Goal: Information Seeking & Learning: Check status

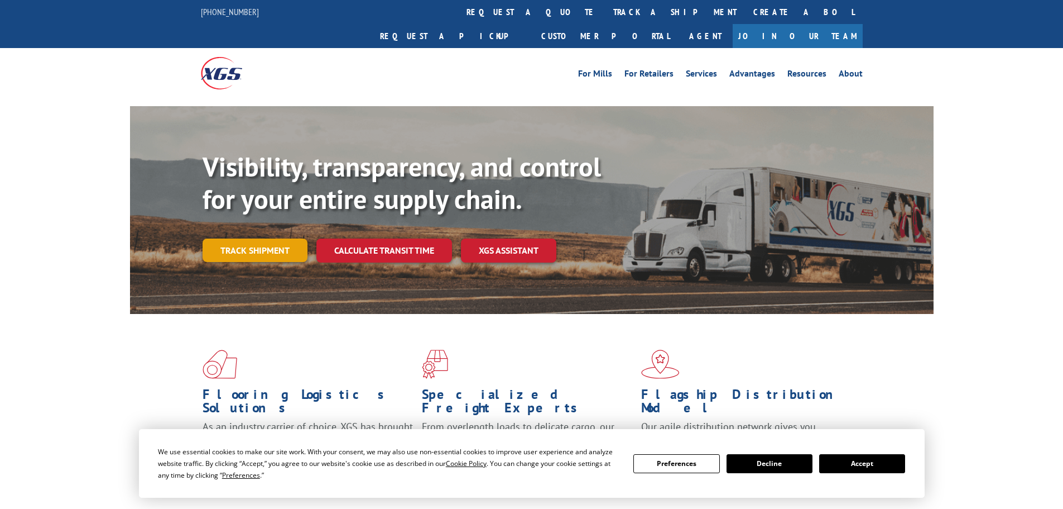
click at [257, 238] on link "Track shipment" at bounding box center [255, 249] width 105 height 23
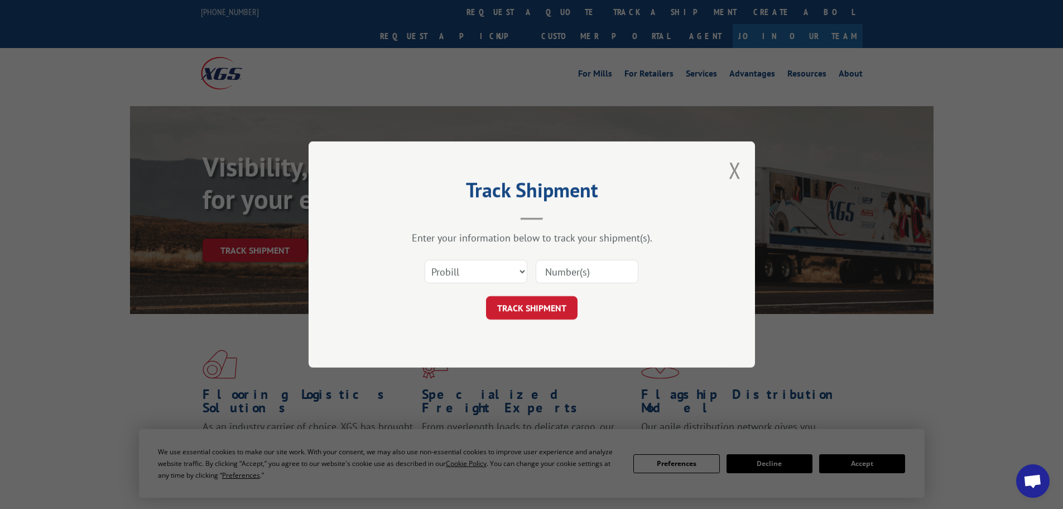
click at [605, 274] on input at bounding box center [587, 271] width 103 height 23
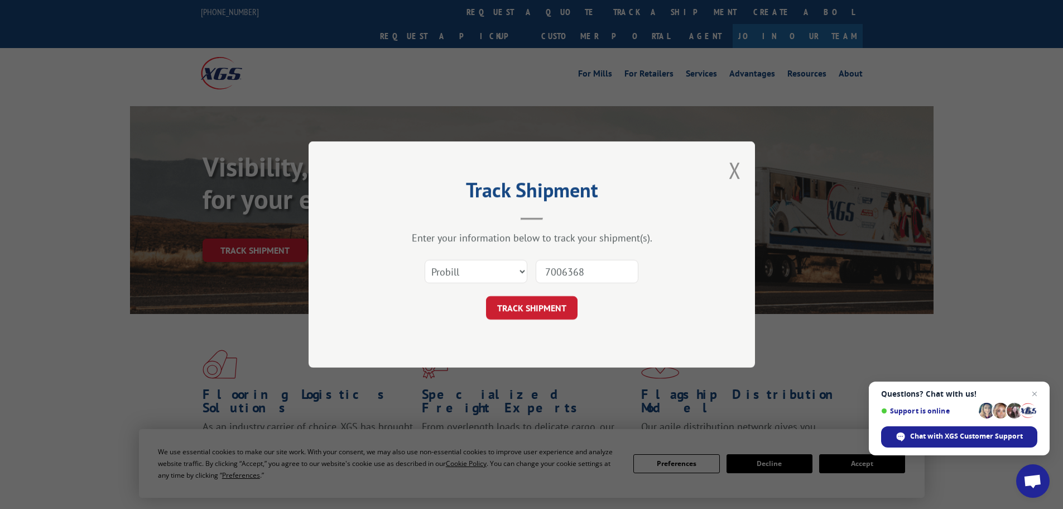
type input "7006368"
click at [498, 273] on select "Select category... Probill BOL PO" at bounding box center [476, 271] width 103 height 23
select select "bol"
click at [425, 260] on select "Select category... Probill BOL PO" at bounding box center [476, 271] width 103 height 23
click at [533, 303] on button "TRACK SHIPMENT" at bounding box center [532, 307] width 92 height 23
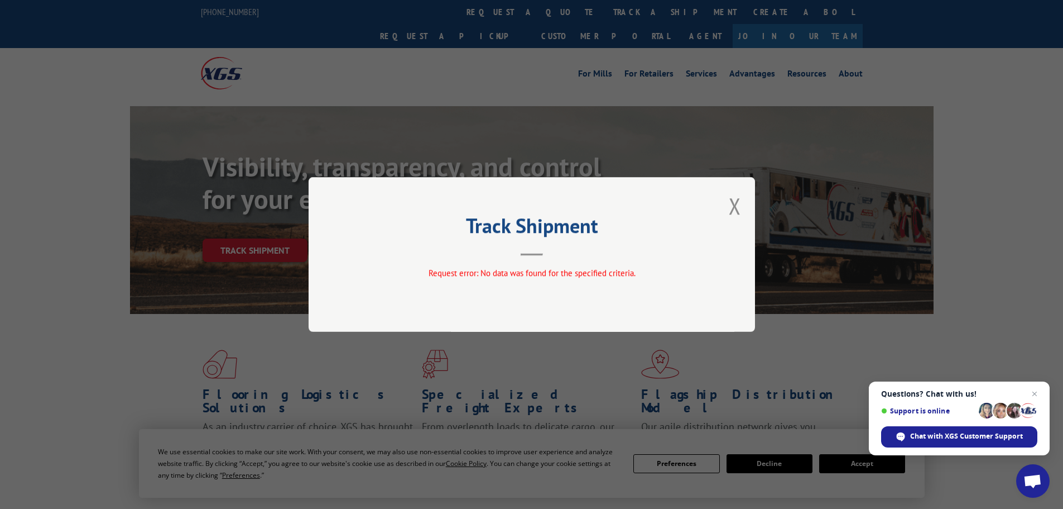
drag, startPoint x: 736, startPoint y: 205, endPoint x: 726, endPoint y: 206, distance: 10.7
click at [736, 204] on button "Close modal" at bounding box center [735, 206] width 12 height 30
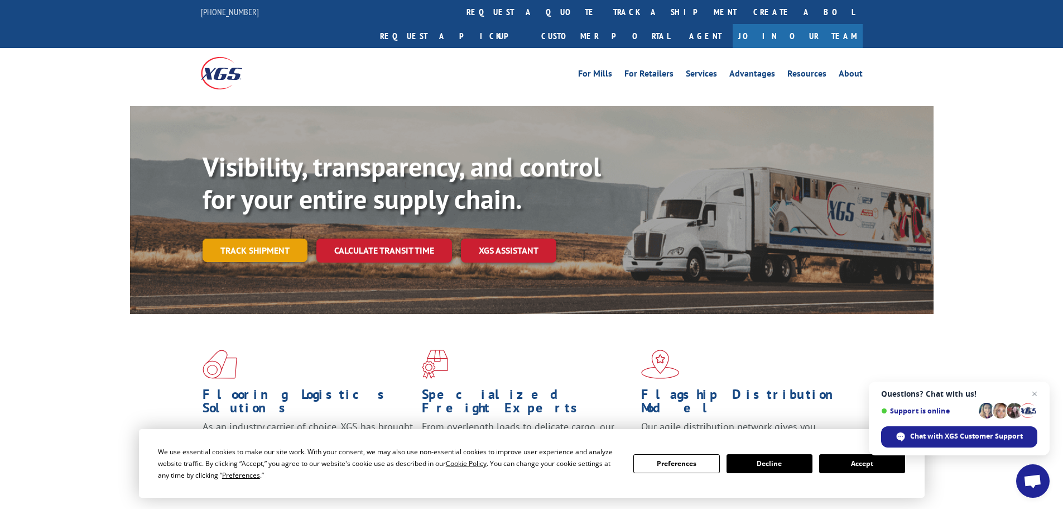
click at [246, 238] on link "Track shipment" at bounding box center [255, 249] width 105 height 23
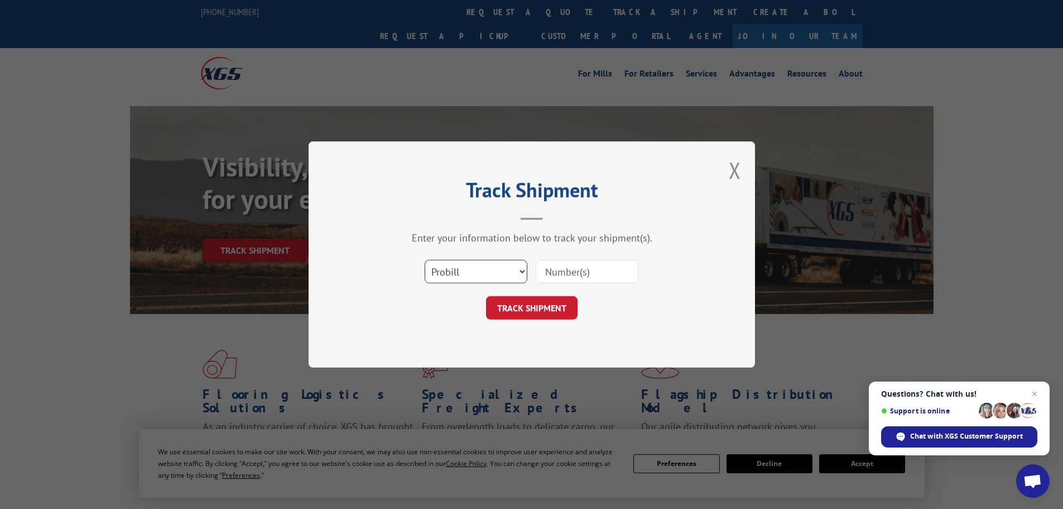
drag, startPoint x: 471, startPoint y: 275, endPoint x: 468, endPoint y: 282, distance: 7.6
click at [471, 275] on select "Select category... Probill BOL PO" at bounding box center [476, 271] width 103 height 23
select select "po"
click at [425, 260] on select "Select category... Probill BOL PO" at bounding box center [476, 271] width 103 height 23
click at [588, 275] on input at bounding box center [587, 271] width 103 height 23
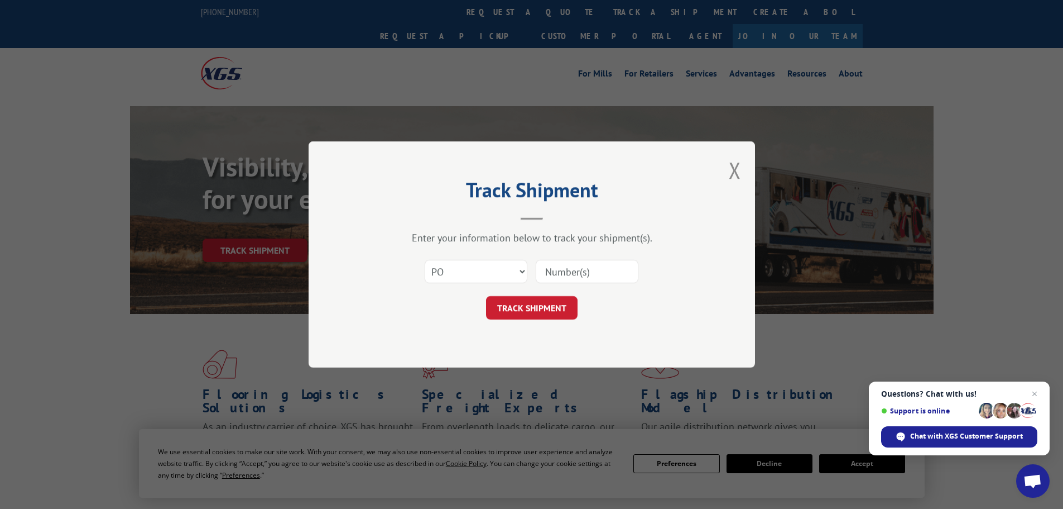
paste input "23533541"
type input "23533541"
click at [522, 305] on button "TRACK SHIPMENT" at bounding box center [532, 307] width 92 height 23
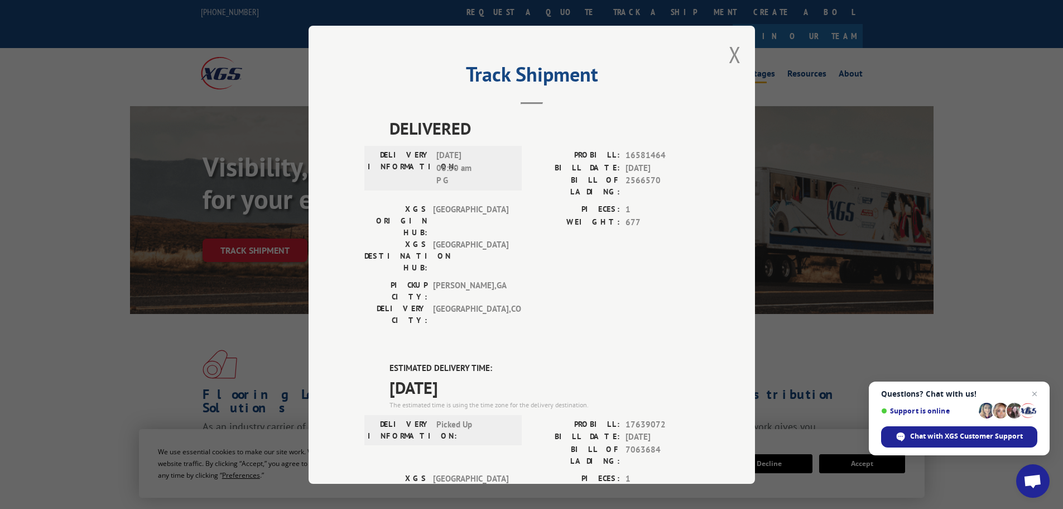
click at [729, 56] on button "Close modal" at bounding box center [735, 55] width 12 height 30
